Goal: Task Accomplishment & Management: Complete application form

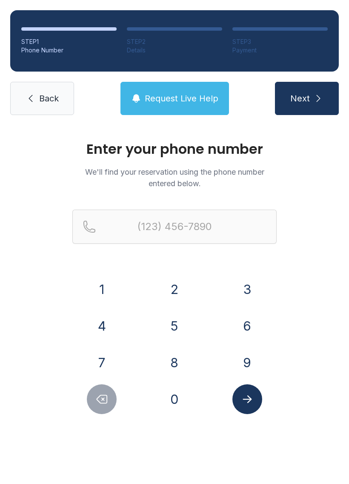
click at [252, 313] on button "6" at bounding box center [247, 326] width 30 height 30
click at [191, 347] on div "1 2 3 4 5 6 7 8 9 0" at bounding box center [174, 344] width 204 height 140
click at [170, 276] on button "2" at bounding box center [175, 289] width 30 height 30
click at [103, 396] on icon "Delete number" at bounding box center [101, 398] width 13 height 13
click at [175, 358] on button "8" at bounding box center [175, 362] width 30 height 30
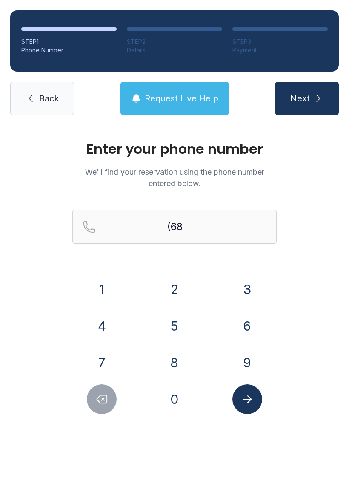
click at [169, 283] on button "2" at bounding box center [175, 289] width 30 height 30
click at [243, 289] on button "3" at bounding box center [247, 289] width 30 height 30
click at [239, 324] on button "6" at bounding box center [247, 326] width 30 height 30
click at [169, 391] on button "0" at bounding box center [175, 399] width 30 height 30
click at [174, 354] on button "8" at bounding box center [175, 362] width 30 height 30
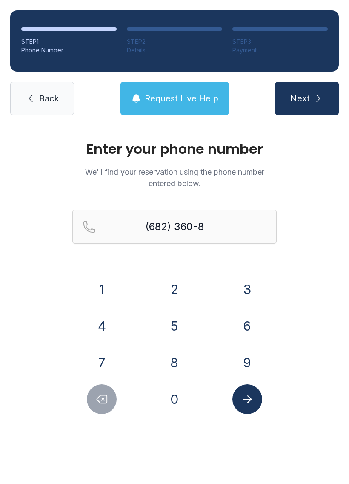
click at [174, 354] on button "8" at bounding box center [175, 362] width 30 height 30
click at [105, 352] on button "7" at bounding box center [102, 362] width 30 height 30
click at [244, 355] on button "9" at bounding box center [247, 362] width 30 height 30
type input "[PHONE_NUMBER]"
click at [243, 397] on icon "Submit lookup form" at bounding box center [247, 398] width 13 height 13
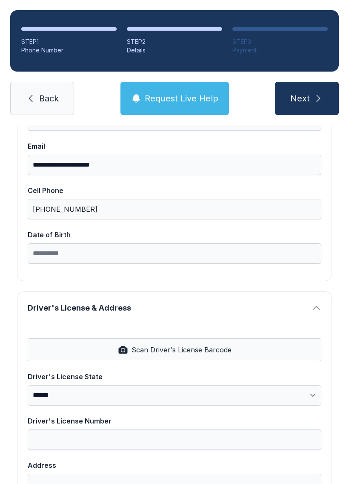
scroll to position [169, 0]
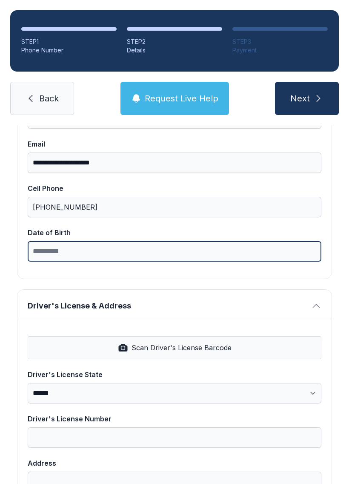
click at [47, 249] on input "Date of Birth" at bounding box center [175, 251] width 294 height 20
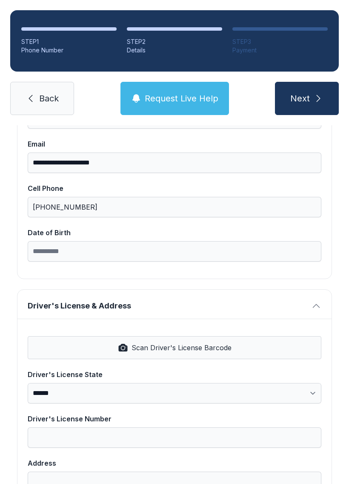
click at [2, 231] on div "**********" at bounding box center [174, 316] width 349 height 720
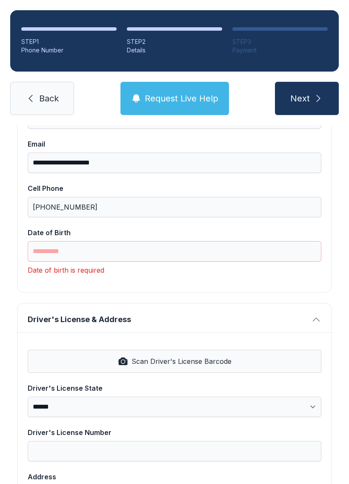
click at [32, 99] on icon at bounding box center [31, 98] width 10 height 10
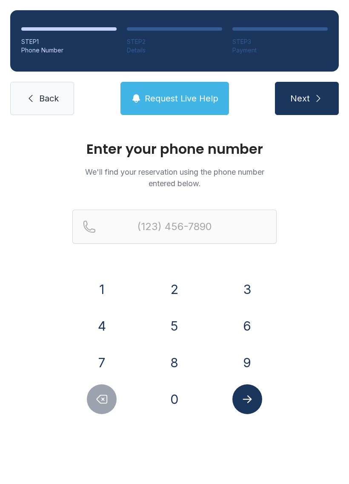
click at [34, 104] on link "Back" at bounding box center [42, 98] width 64 height 33
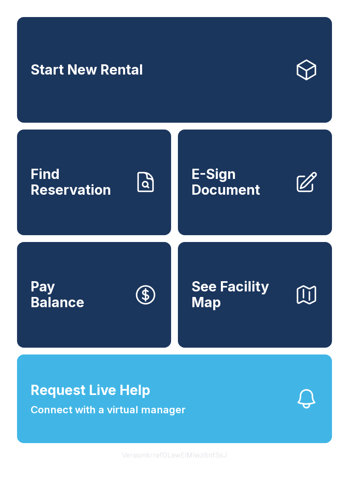
click at [81, 198] on span "Find Reservation" at bounding box center [79, 181] width 96 height 31
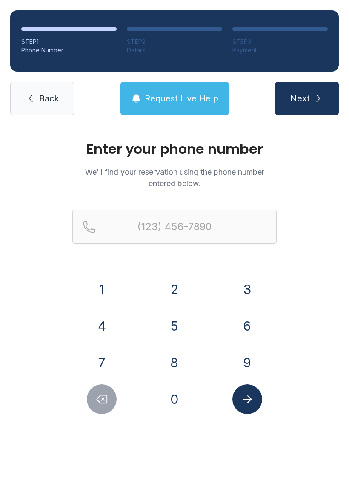
click at [241, 322] on button "6" at bounding box center [247, 326] width 30 height 30
click at [184, 362] on button "8" at bounding box center [175, 362] width 30 height 30
click at [171, 293] on button "2" at bounding box center [175, 289] width 30 height 30
click at [240, 289] on button "3" at bounding box center [247, 289] width 30 height 30
click at [239, 319] on button "6" at bounding box center [247, 326] width 30 height 30
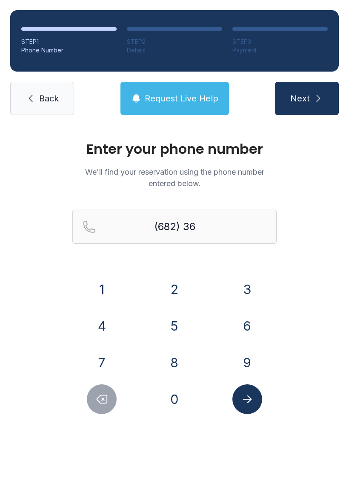
click at [177, 395] on button "0" at bounding box center [175, 399] width 30 height 30
click at [173, 356] on button "8" at bounding box center [175, 362] width 30 height 30
click at [175, 353] on button "8" at bounding box center [175, 362] width 30 height 30
click at [104, 352] on button "7" at bounding box center [102, 362] width 30 height 30
click at [247, 362] on button "9" at bounding box center [247, 362] width 30 height 30
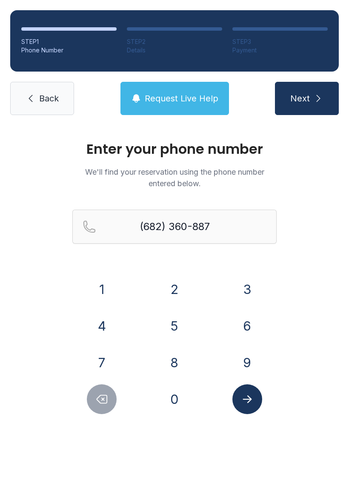
type input "[PHONE_NUMBER]"
click at [244, 404] on icon "Submit lookup form" at bounding box center [247, 398] width 13 height 13
click at [245, 401] on icon "Submit lookup form" at bounding box center [247, 398] width 13 height 13
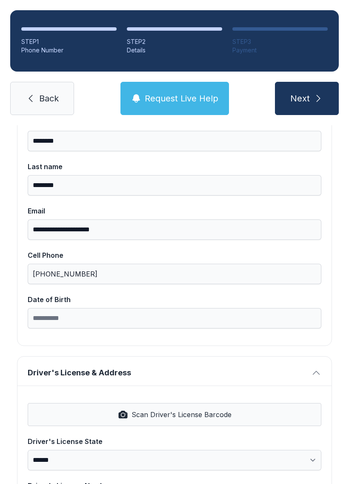
scroll to position [104, 0]
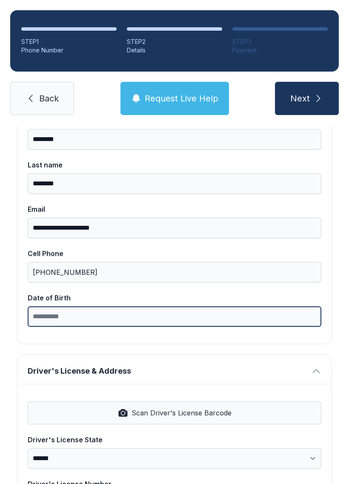
click at [43, 320] on input "Date of Birth" at bounding box center [175, 316] width 294 height 20
type input "**********"
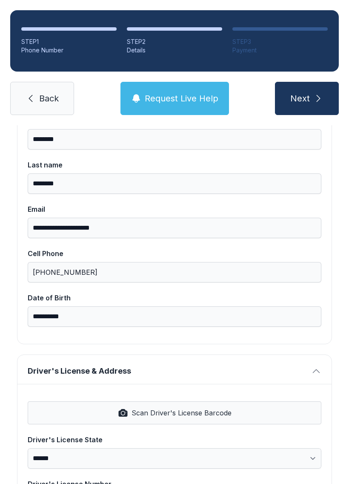
click at [14, 285] on div "**********" at bounding box center [174, 381] width 349 height 720
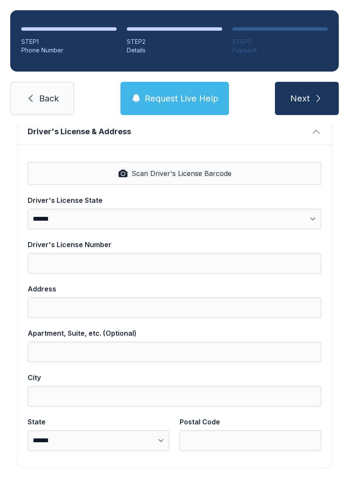
scroll to position [343, 0]
click at [285, 93] on button "Next" at bounding box center [307, 98] width 64 height 33
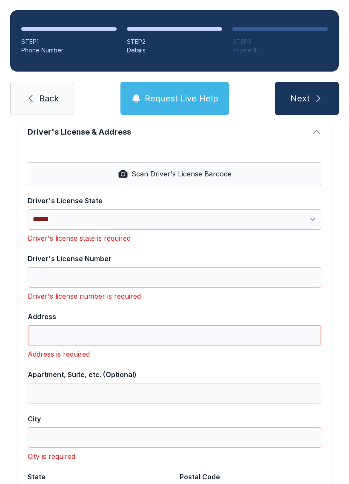
scroll to position [19, 0]
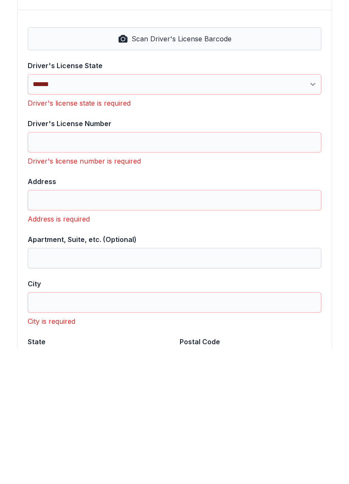
click at [13, 279] on div "**********" at bounding box center [174, 176] width 349 height 788
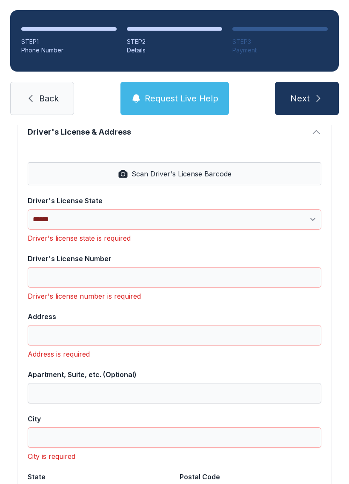
click at [32, 93] on icon at bounding box center [31, 98] width 10 height 10
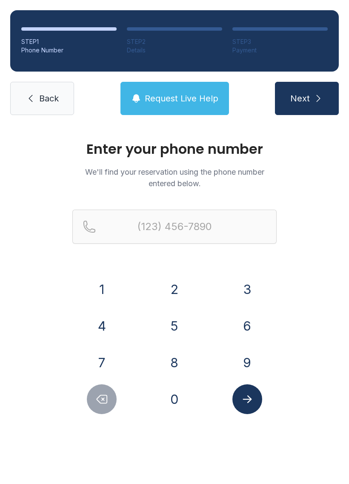
click at [33, 92] on link "Back" at bounding box center [42, 98] width 64 height 33
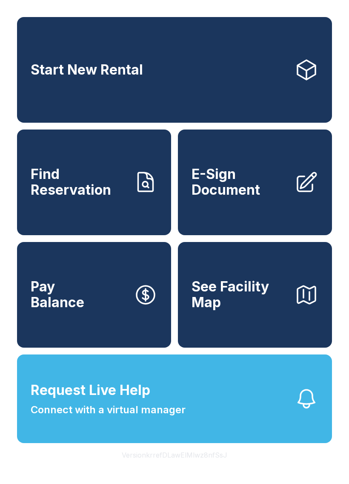
click at [216, 214] on link "E-Sign Document" at bounding box center [255, 182] width 154 height 106
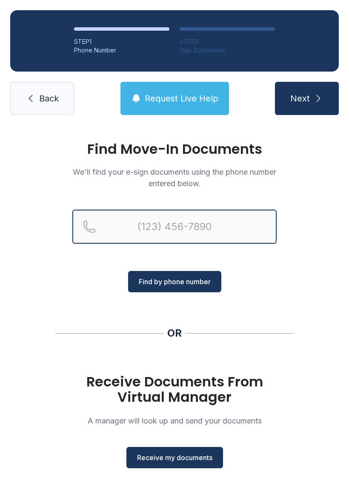
click at [134, 220] on input "Reservation phone number" at bounding box center [174, 226] width 204 height 34
type input "[PHONE_NUMBER]"
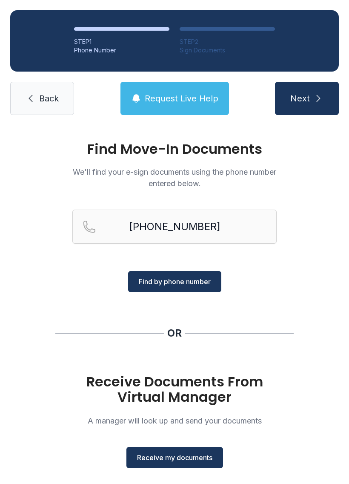
click at [165, 275] on button "Find by phone number" at bounding box center [174, 281] width 93 height 21
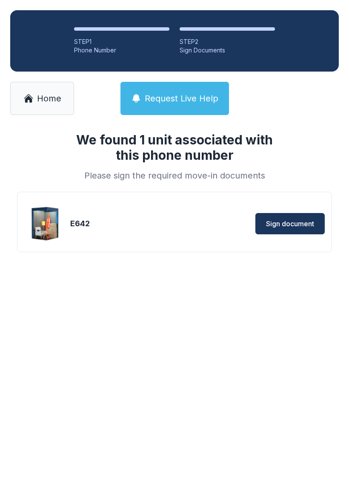
click at [278, 223] on span "Sign document" at bounding box center [290, 223] width 48 height 10
